Goal: Find specific page/section: Find specific page/section

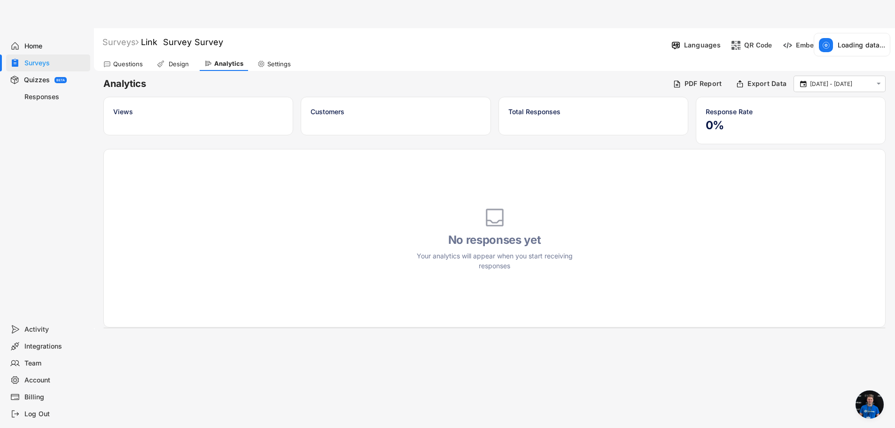
scroll to position [180, 0]
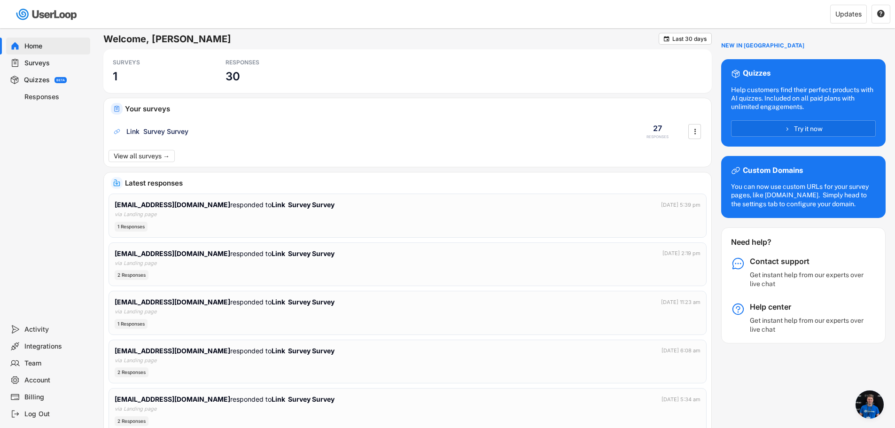
scroll to position [180, 0]
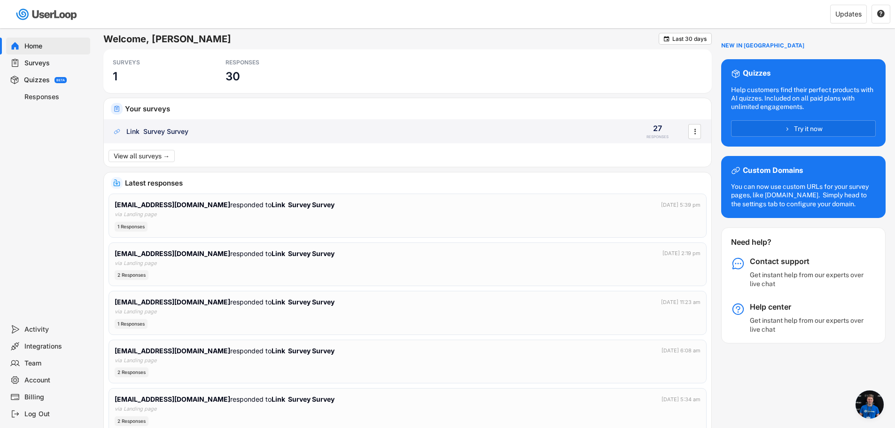
click at [214, 131] on div "Link Survey Survey" at bounding box center [367, 131] width 511 height 9
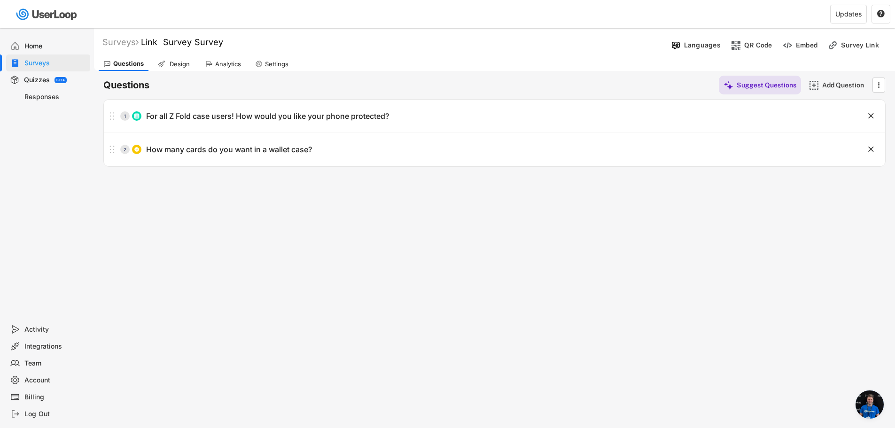
click at [227, 65] on div "Analytics" at bounding box center [228, 64] width 26 height 8
